Goal: Find specific page/section: Find specific page/section

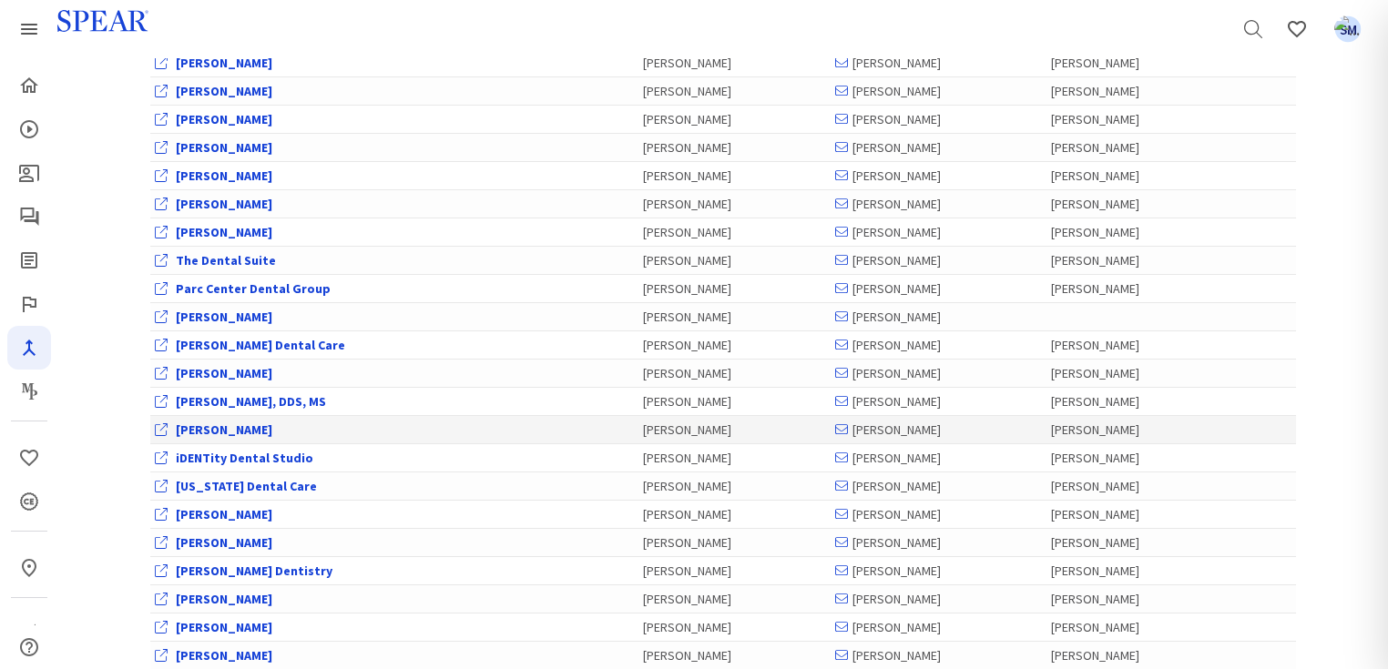
scroll to position [947, 0]
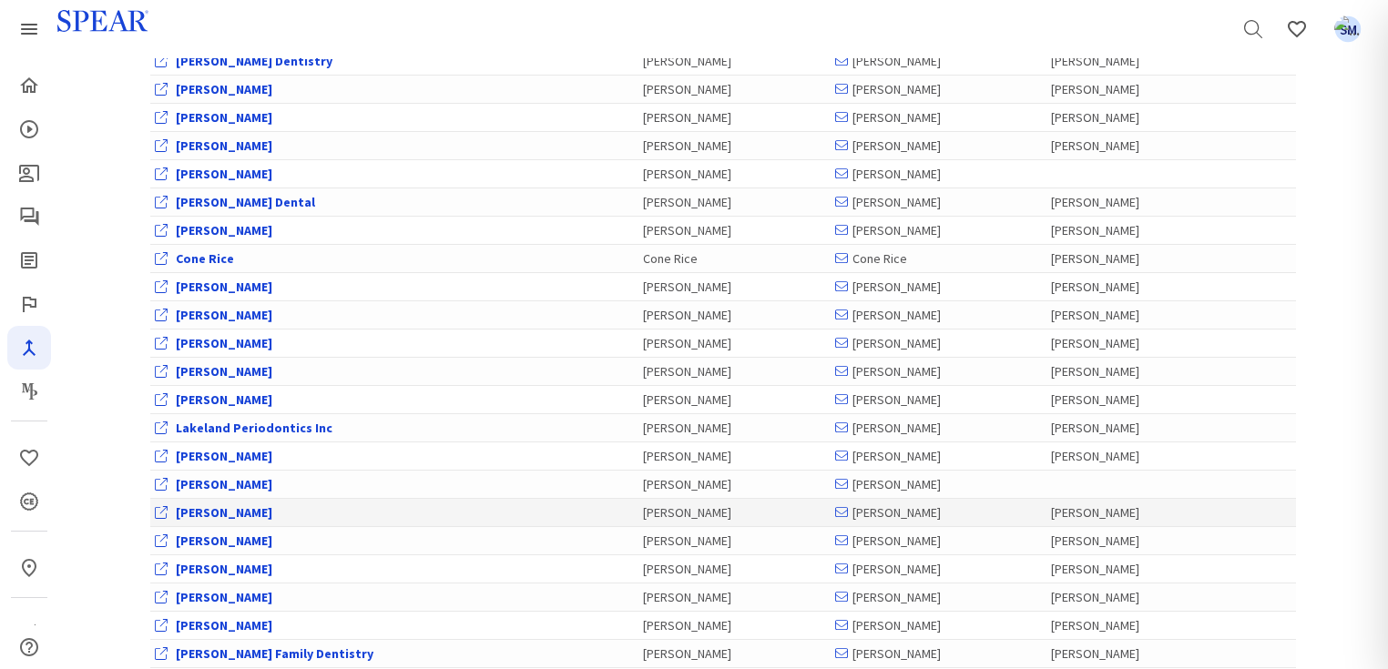
click at [244, 506] on link "[PERSON_NAME]" at bounding box center [224, 513] width 97 height 16
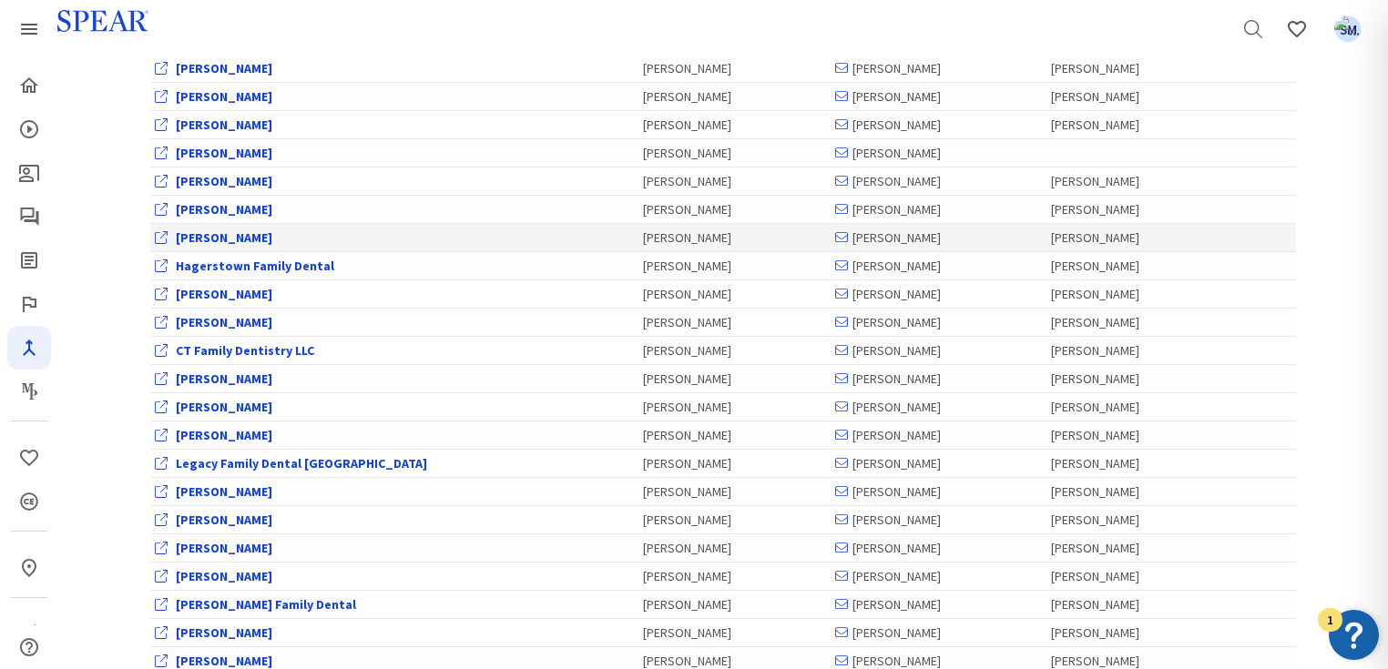
scroll to position [3935, 0]
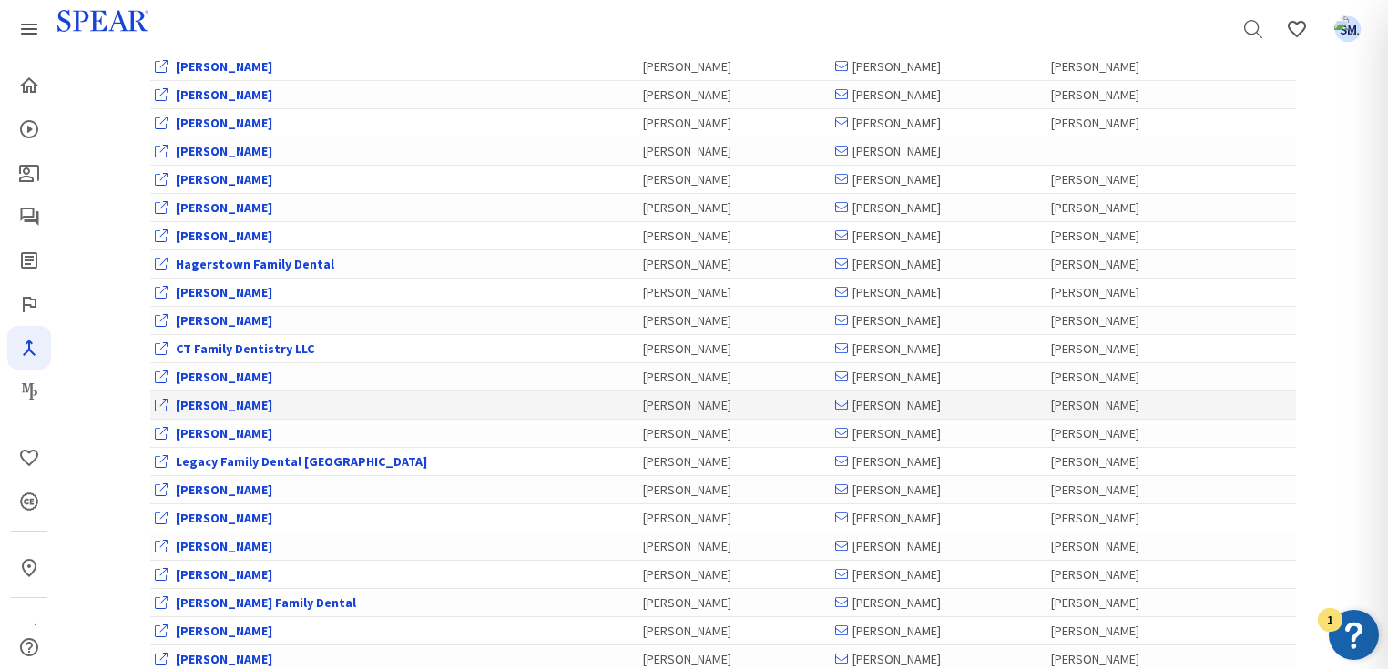
click at [184, 397] on link "[PERSON_NAME]" at bounding box center [224, 405] width 97 height 16
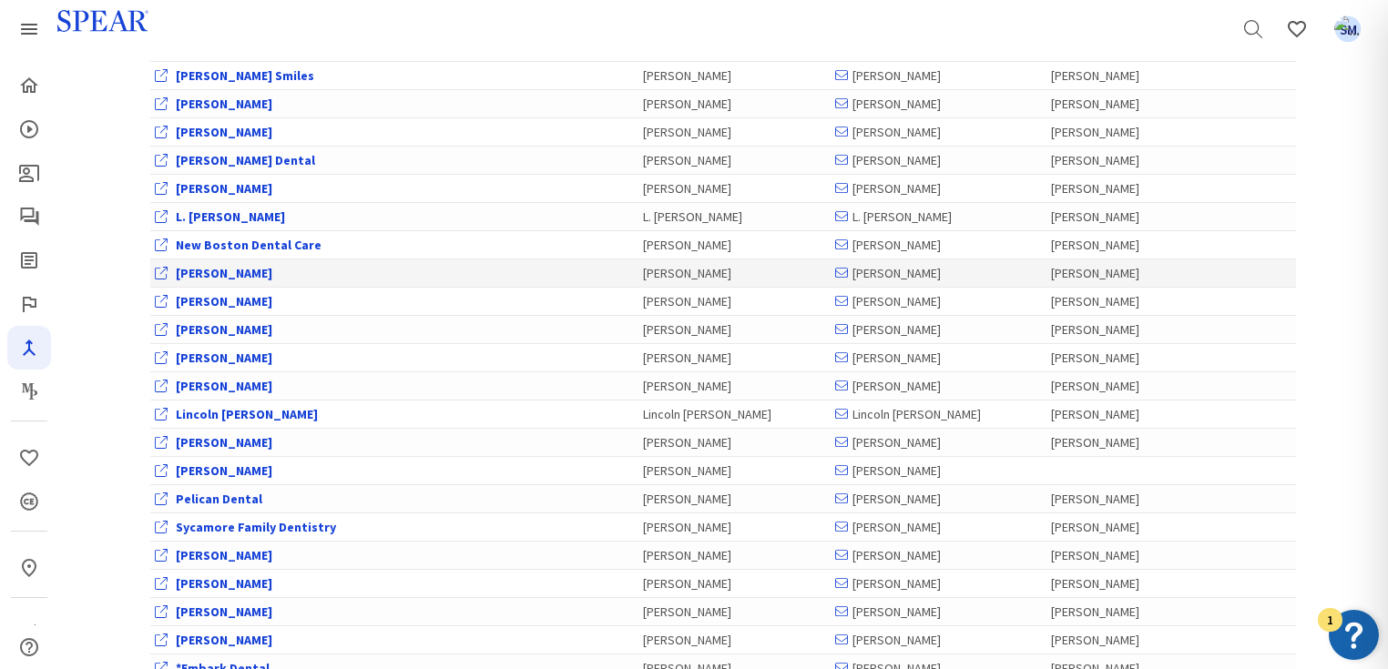
scroll to position [3498, 0]
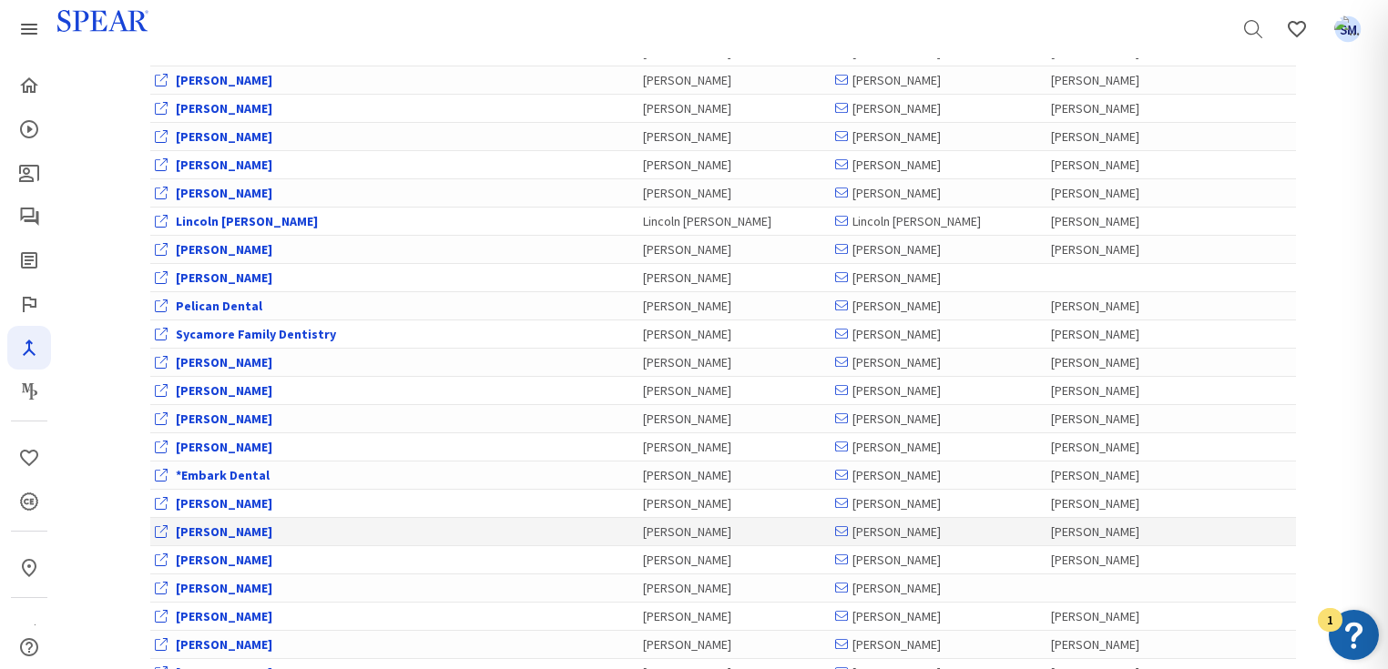
click at [221, 524] on link "[PERSON_NAME]" at bounding box center [224, 532] width 97 height 16
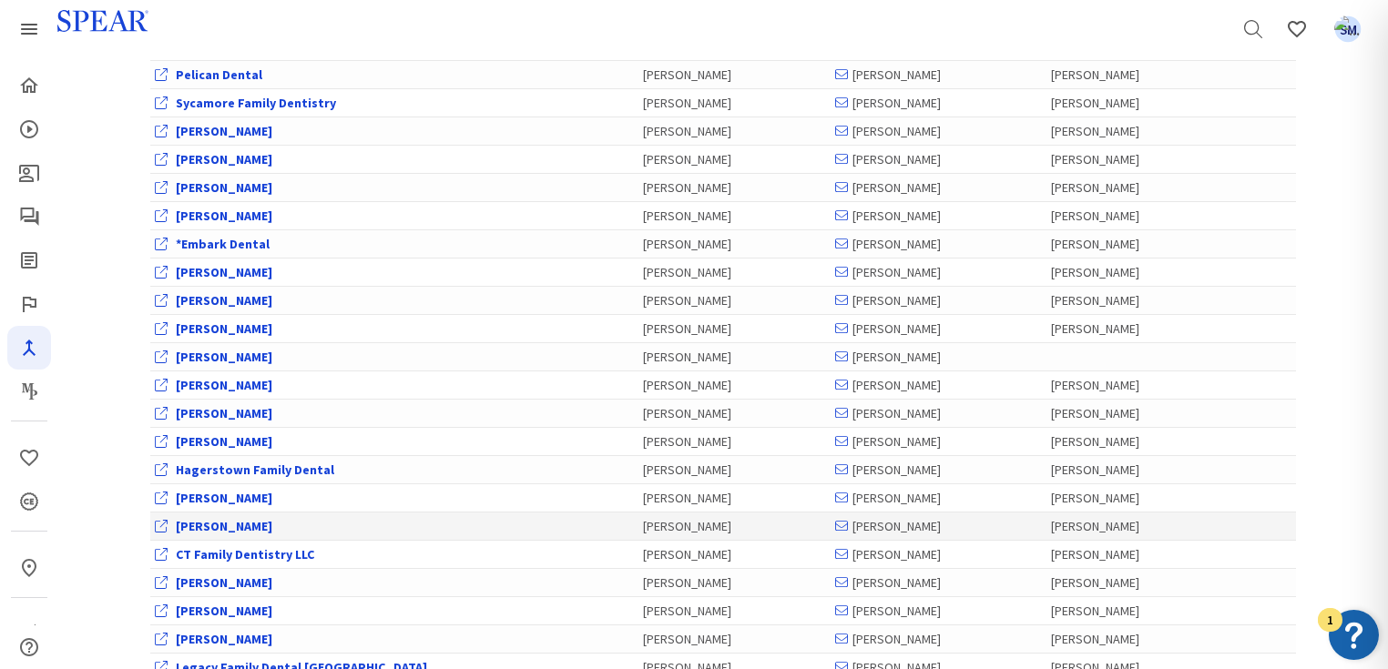
scroll to position [3754, 0]
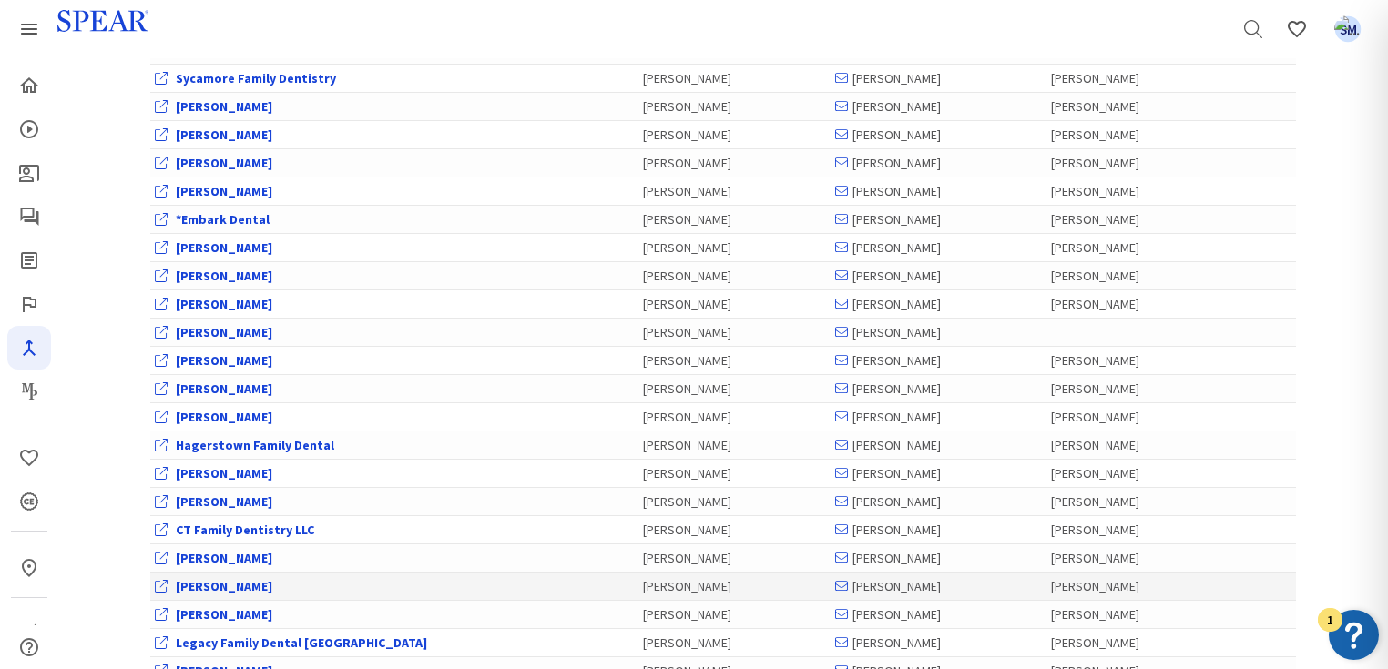
click at [213, 578] on link "[PERSON_NAME]" at bounding box center [224, 586] width 97 height 16
